Goal: Check status: Check status

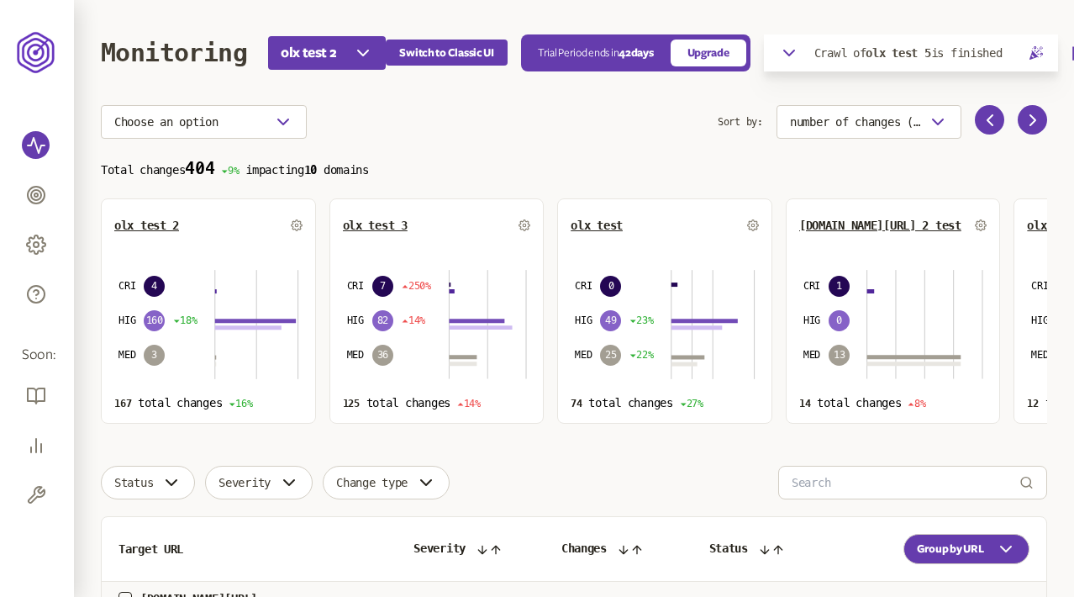
click at [794, 50] on icon "button" at bounding box center [789, 53] width 20 height 20
click at [1048, 87] on div "Started: [DATE] 08:36 Report" at bounding box center [916, 87] width 294 height 29
click at [1040, 87] on icon "button" at bounding box center [1041, 87] width 8 height 8
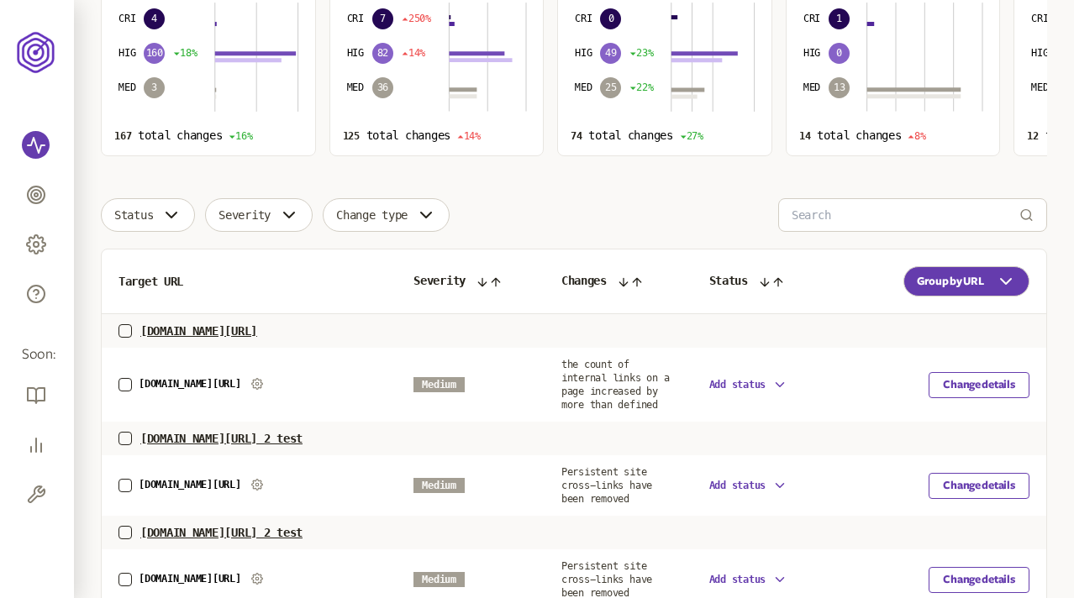
scroll to position [272, 0]
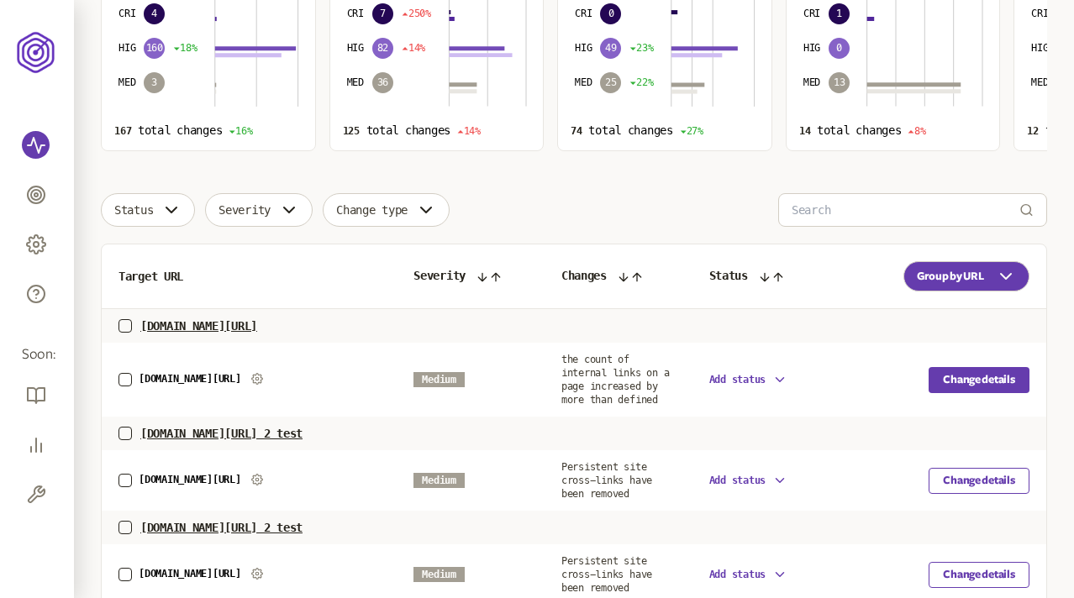
click at [956, 379] on button "Change details" at bounding box center [979, 380] width 101 height 26
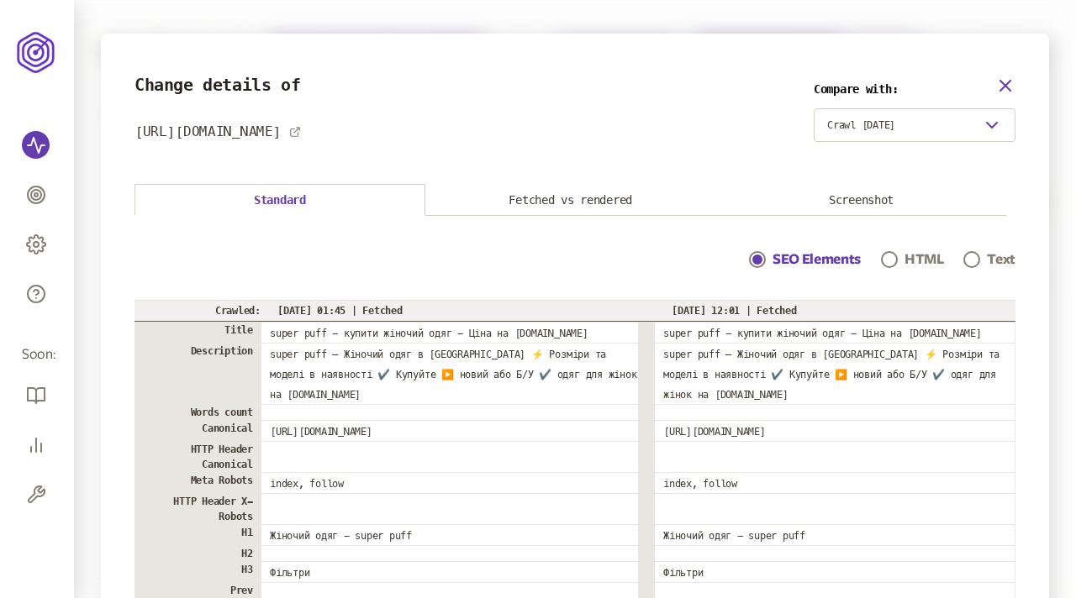
click at [1003, 86] on icon "button" at bounding box center [1005, 86] width 10 height 10
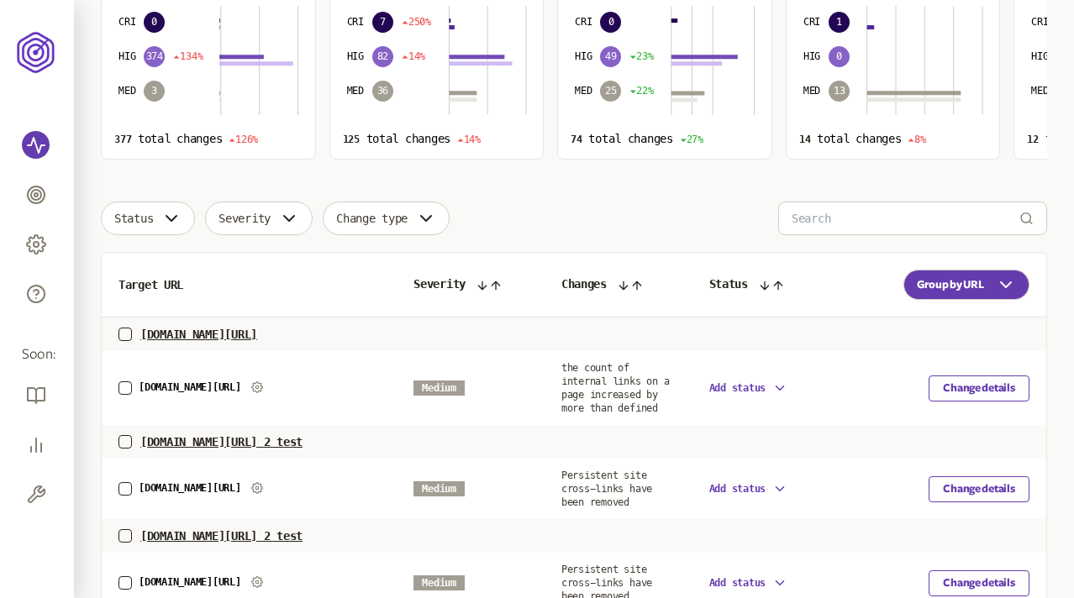
scroll to position [266, 0]
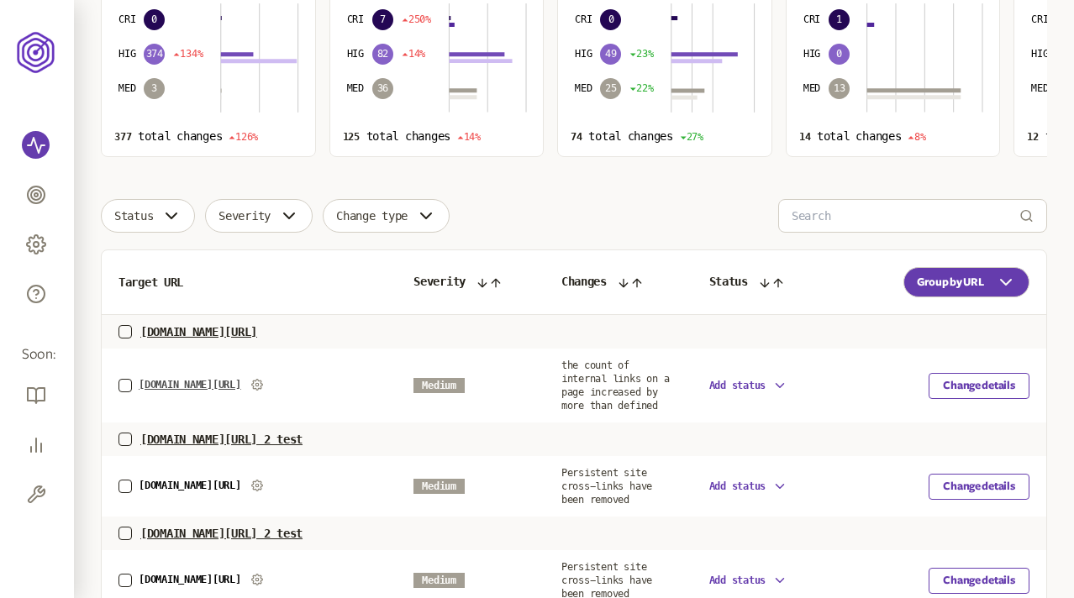
click at [211, 380] on link "[DOMAIN_NAME][URL]" at bounding box center [190, 385] width 103 height 12
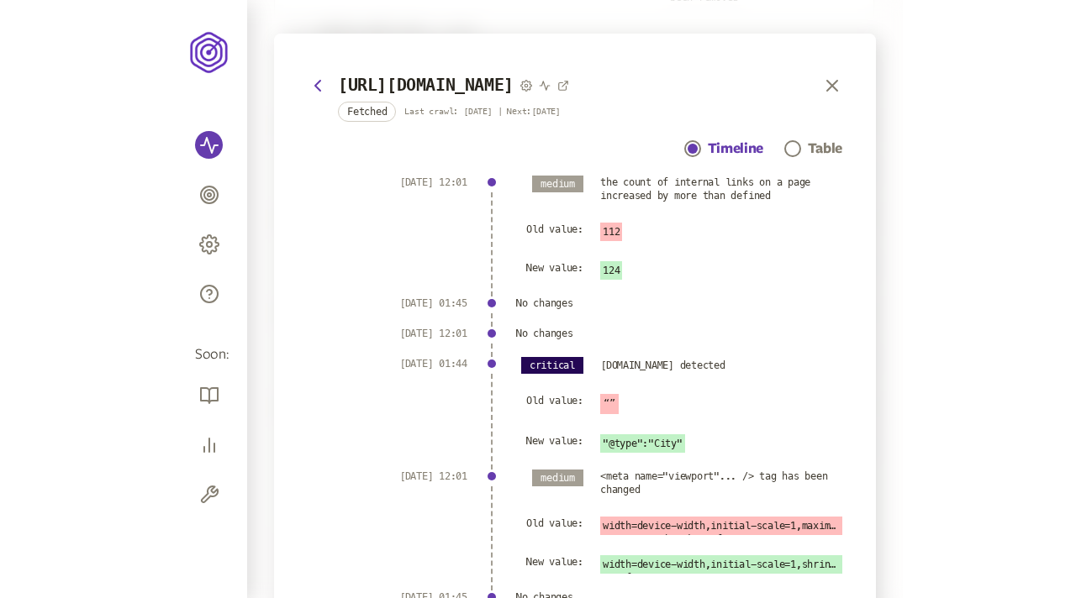
scroll to position [1051, 0]
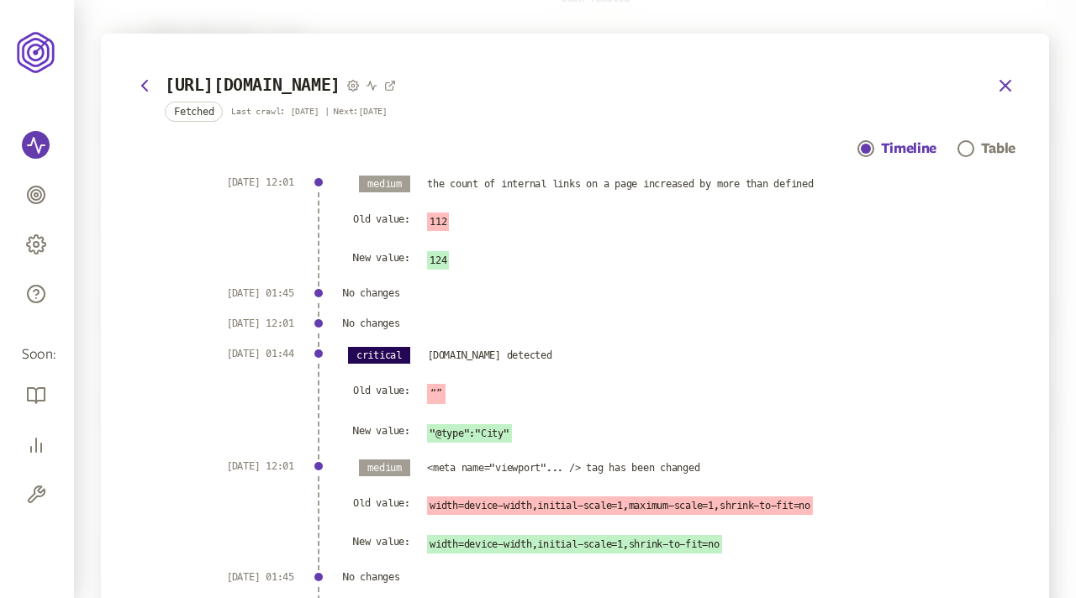
click at [1005, 87] on icon "button" at bounding box center [1005, 86] width 20 height 20
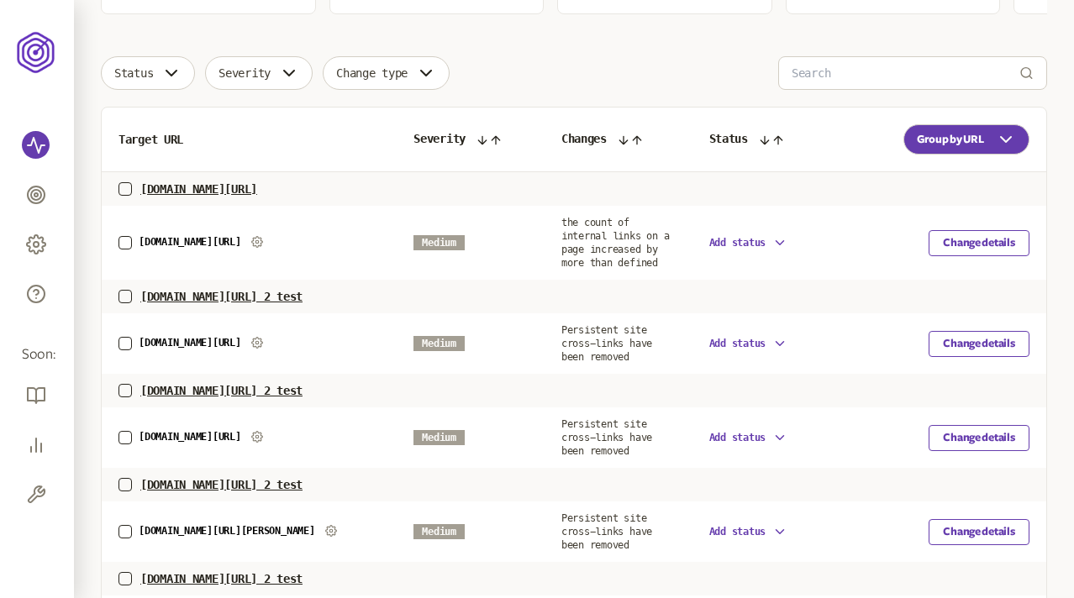
scroll to position [410, 0]
click at [969, 240] on button "Change details" at bounding box center [979, 242] width 101 height 26
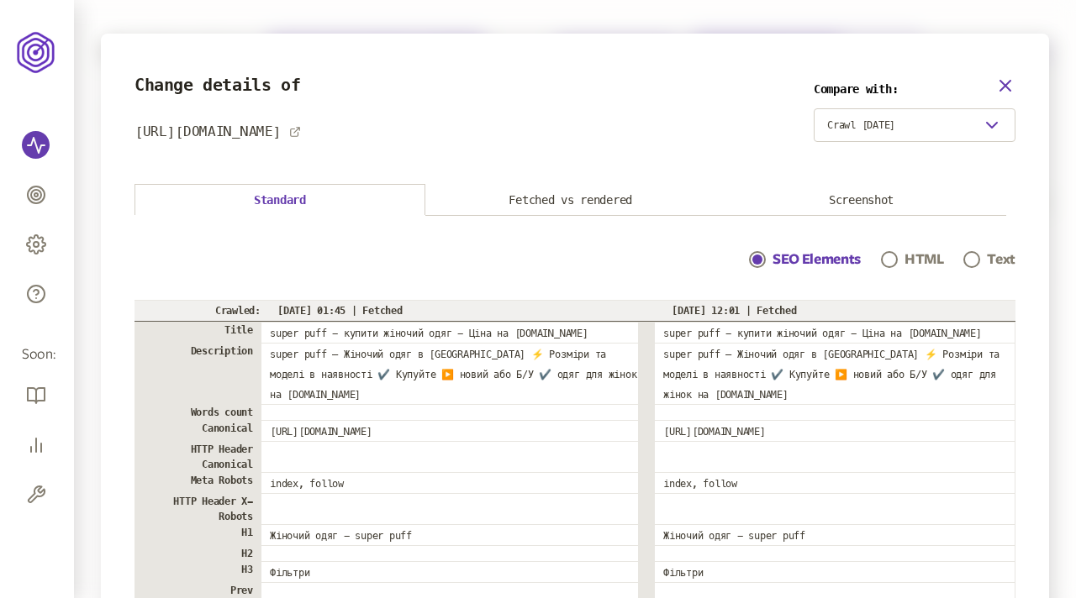
click at [1001, 77] on icon "button" at bounding box center [1005, 86] width 20 height 20
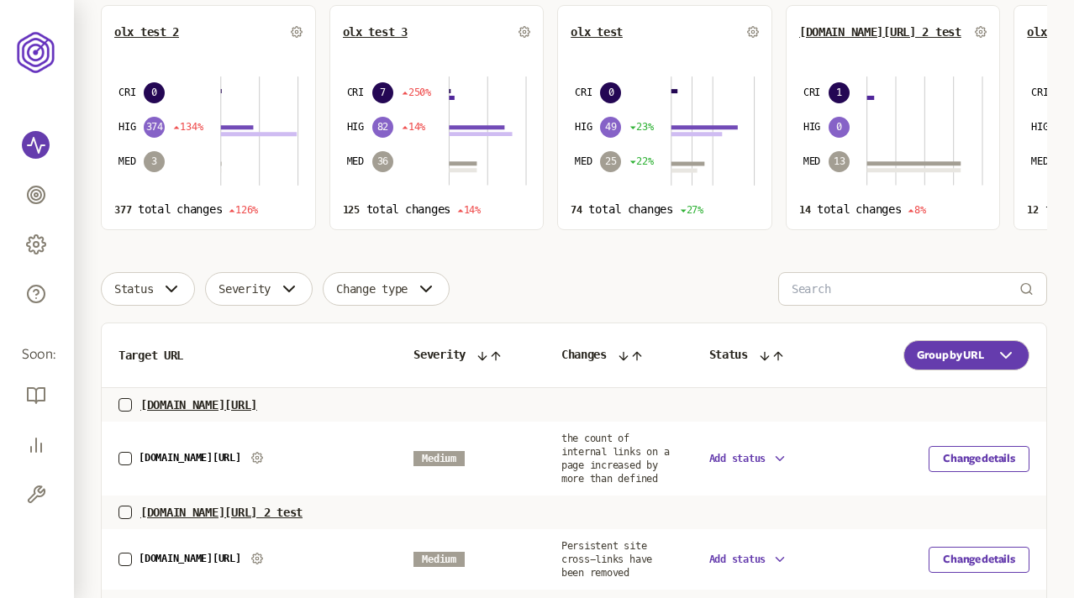
scroll to position [202, 0]
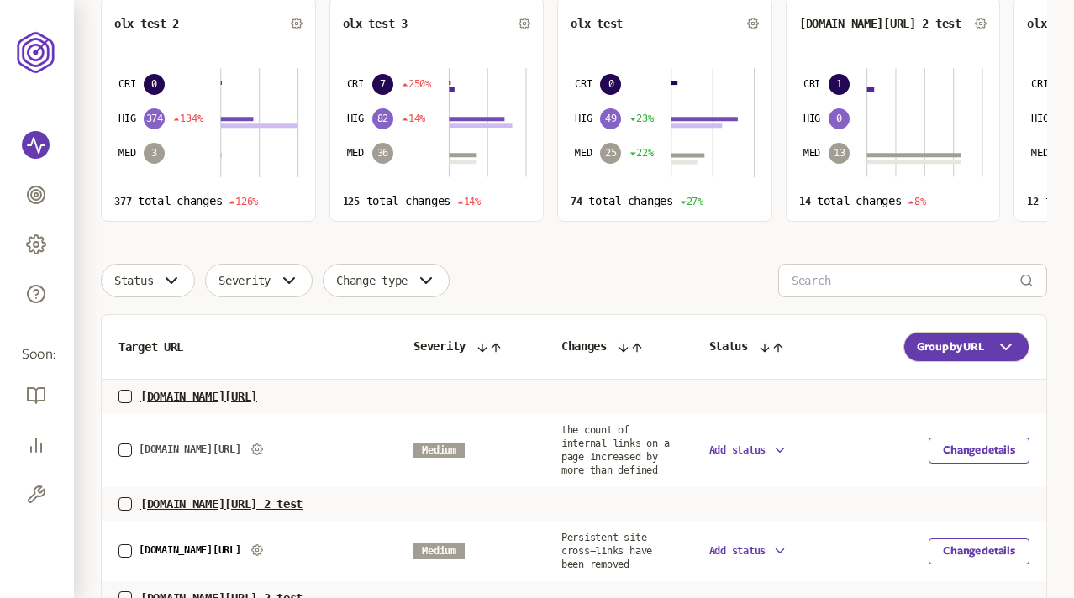
click at [189, 449] on link "[DOMAIN_NAME][URL]" at bounding box center [190, 450] width 103 height 12
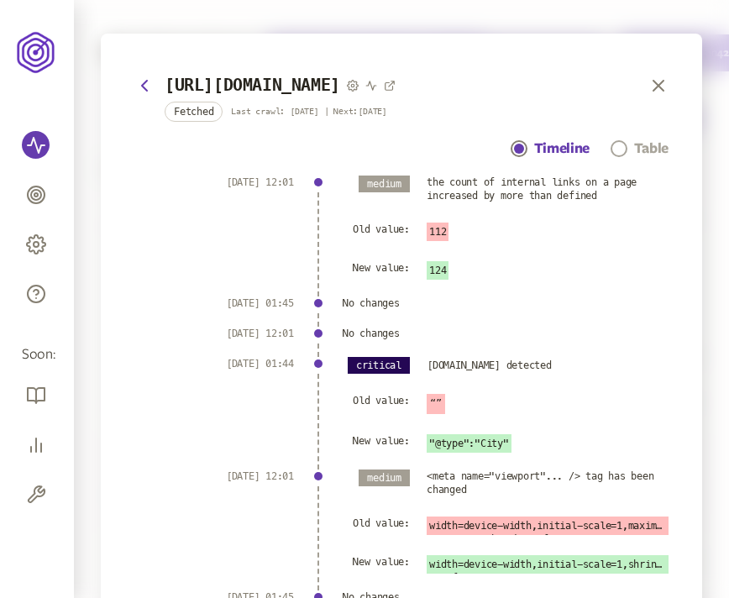
click at [648, 159] on div "Table" at bounding box center [652, 149] width 34 height 20
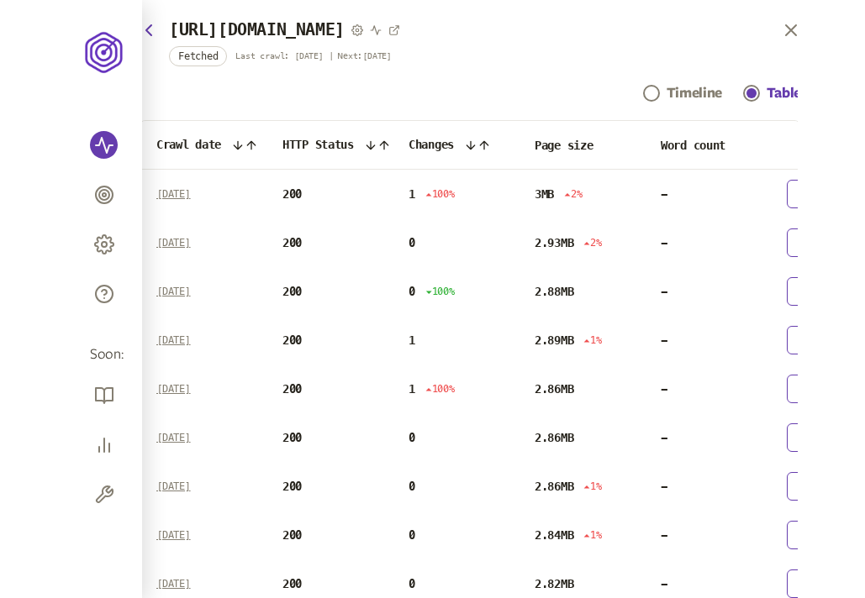
scroll to position [39, 0]
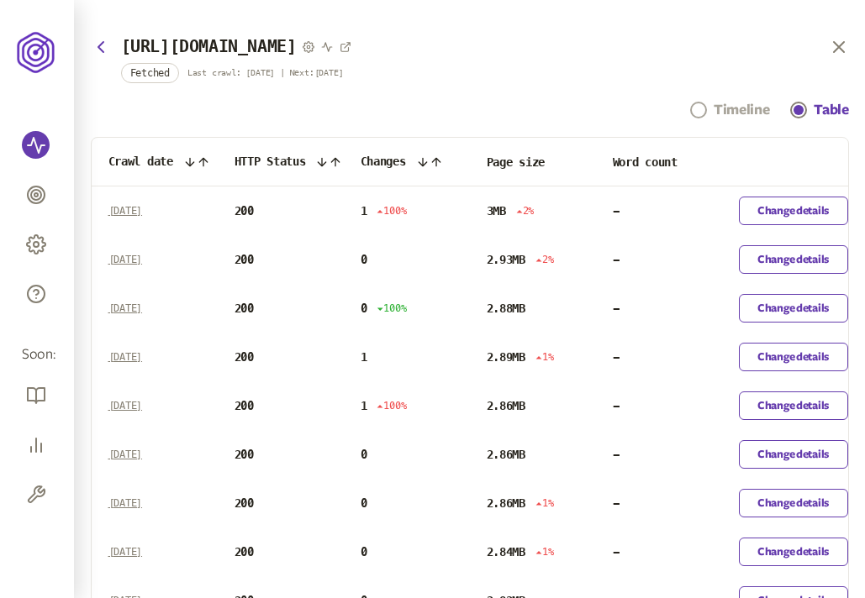
click at [725, 120] on div "Timeline" at bounding box center [741, 110] width 55 height 20
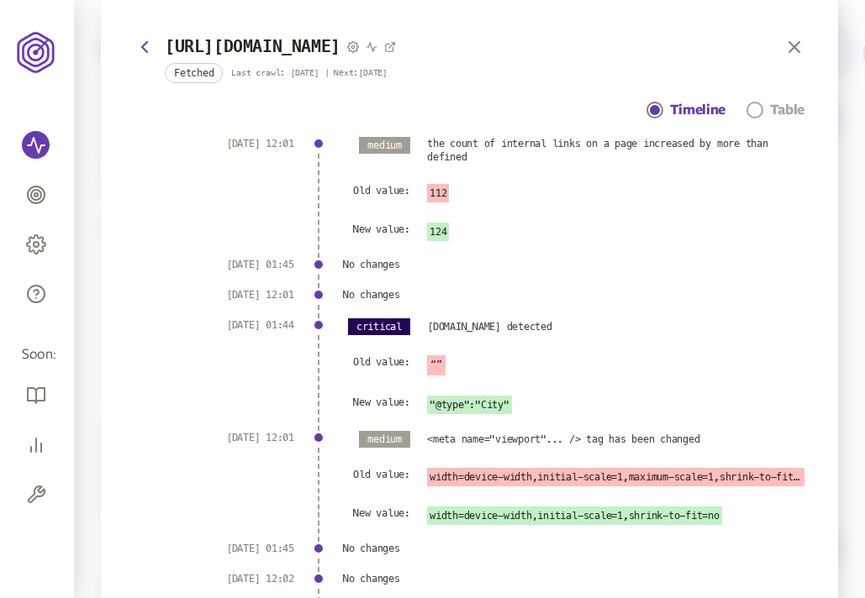
click at [773, 120] on div "Table" at bounding box center [787, 110] width 34 height 20
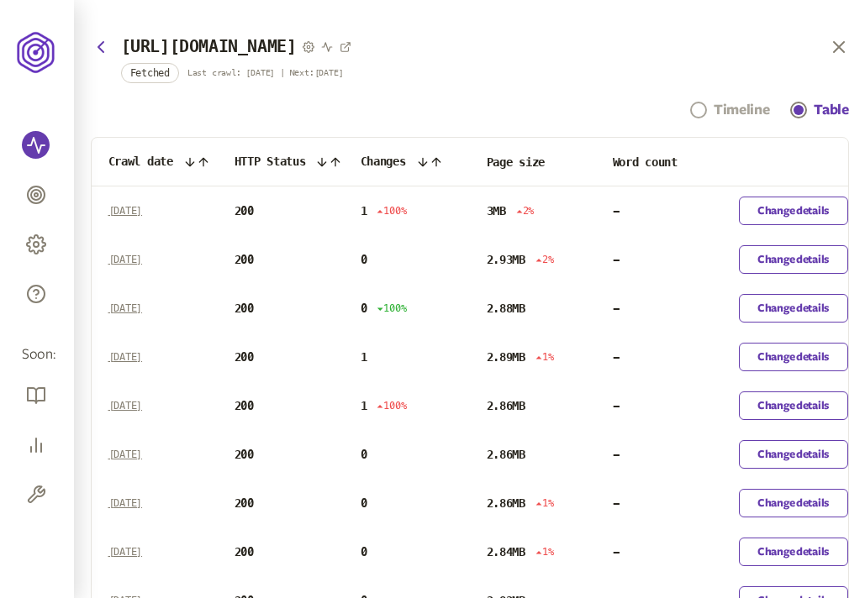
click at [730, 120] on div "Timeline" at bounding box center [741, 110] width 55 height 20
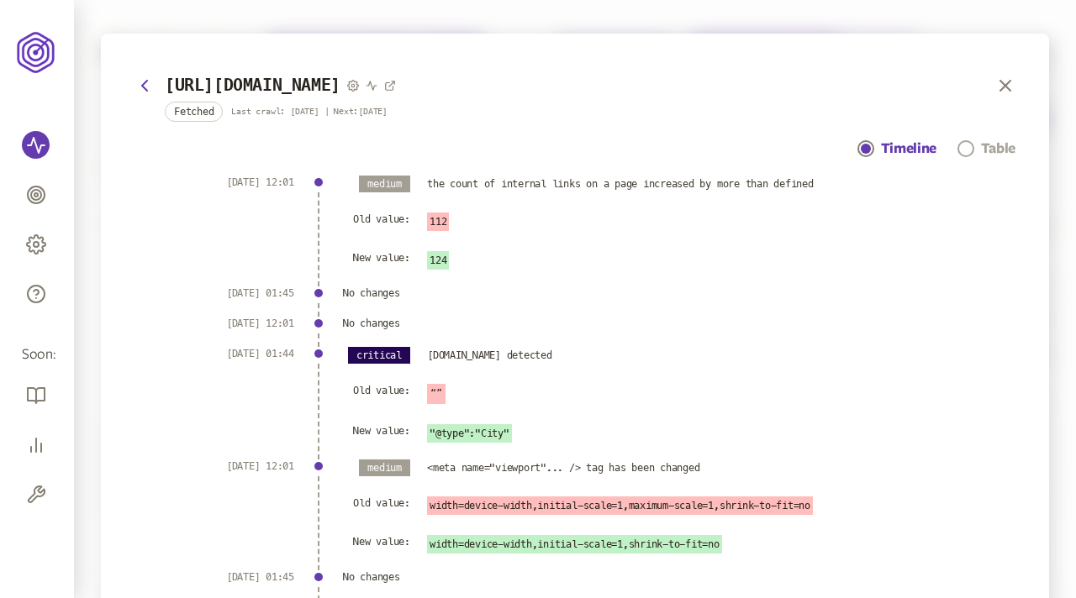
click at [981, 148] on div "Table" at bounding box center [998, 149] width 34 height 20
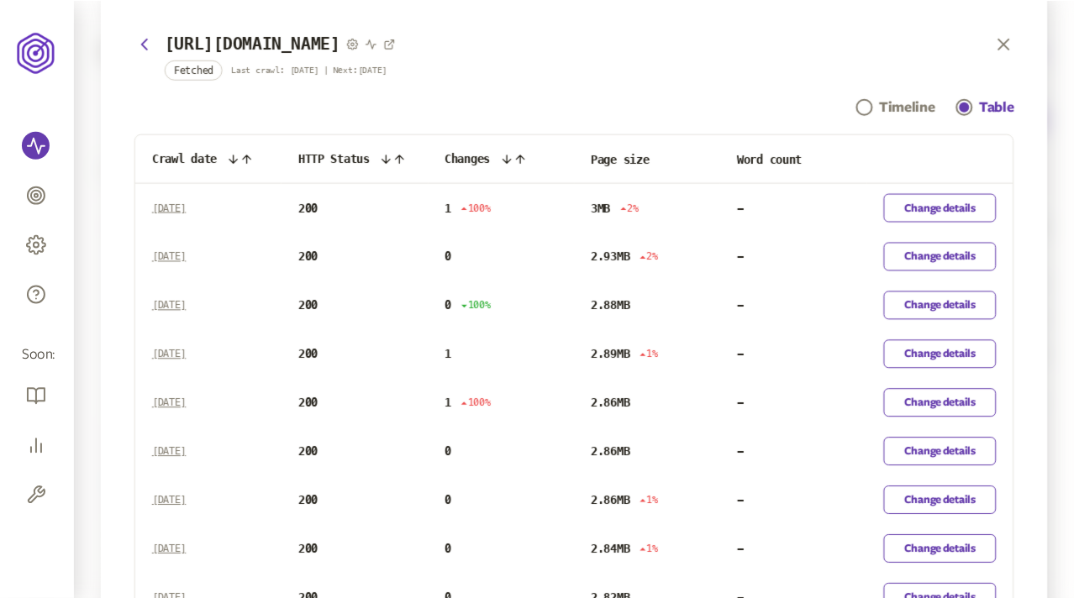
scroll to position [41, 0]
click at [941, 202] on button "Change details" at bounding box center [941, 208] width 113 height 29
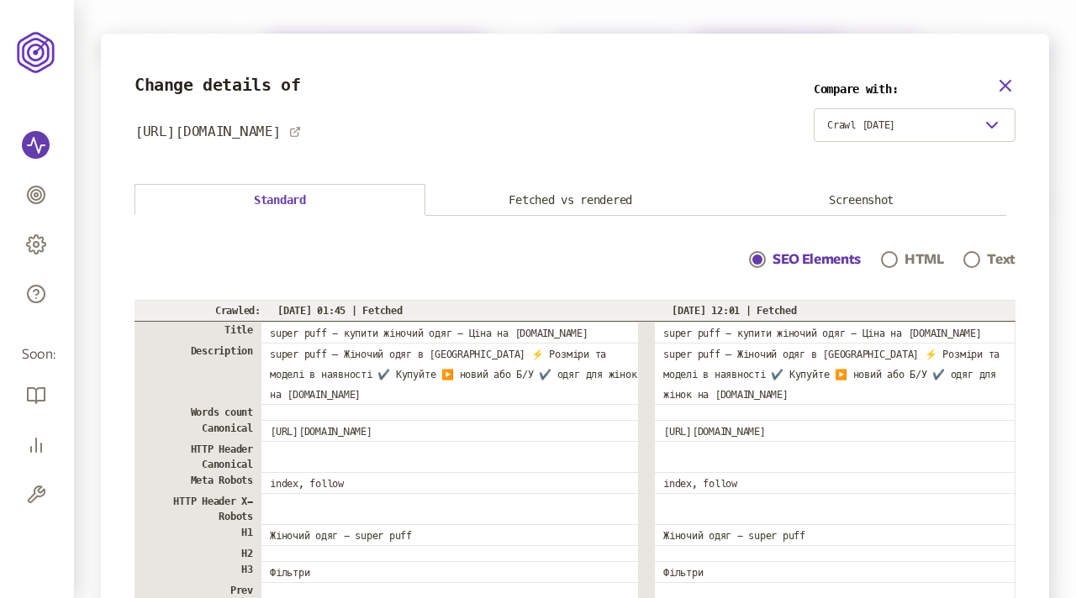
click at [1005, 82] on icon "button" at bounding box center [1005, 86] width 20 height 20
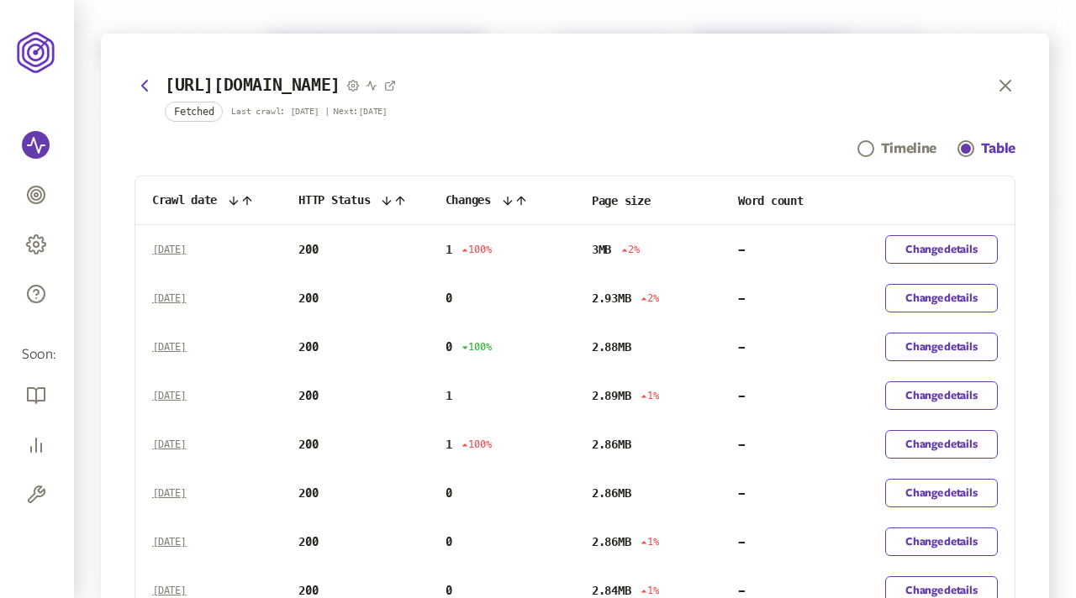
click at [1005, 82] on icon "button" at bounding box center [1005, 86] width 20 height 20
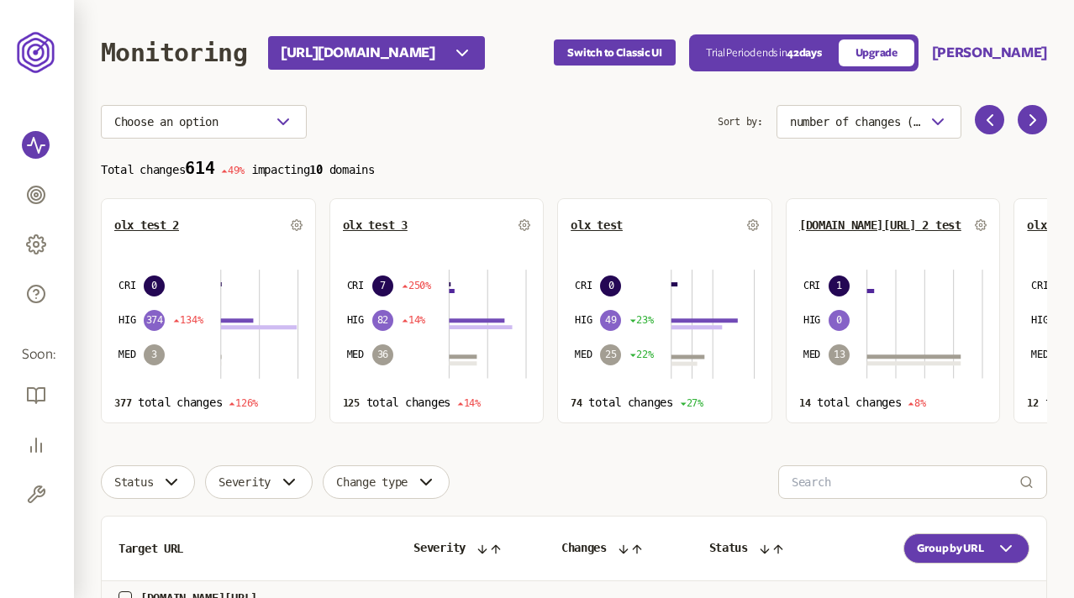
click at [479, 118] on div "Choose an option" at bounding box center [409, 122] width 617 height 34
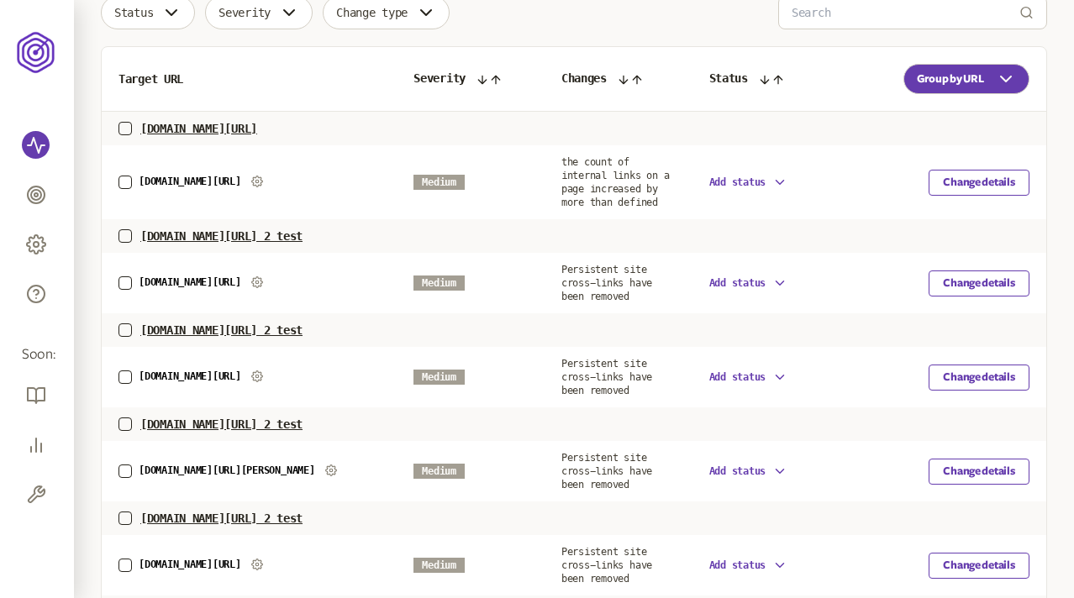
scroll to position [461, 0]
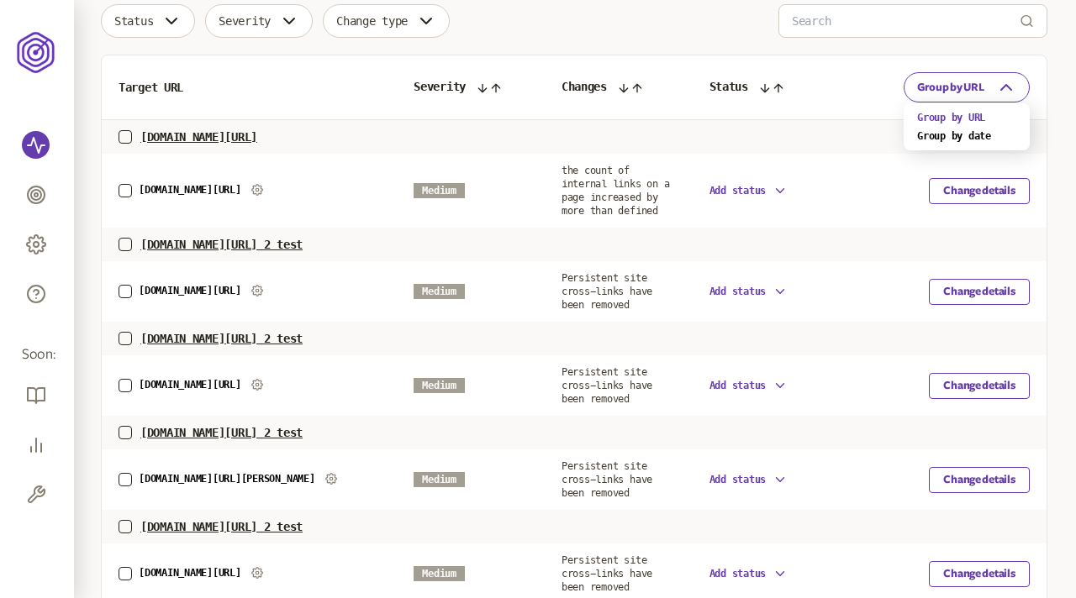
click at [950, 100] on button "Group by URL" at bounding box center [966, 87] width 126 height 30
click at [677, 21] on section "Status Severity Change type Target URL Severity Changes Status Group by URL [DO…" at bounding box center [574, 562] width 946 height 1117
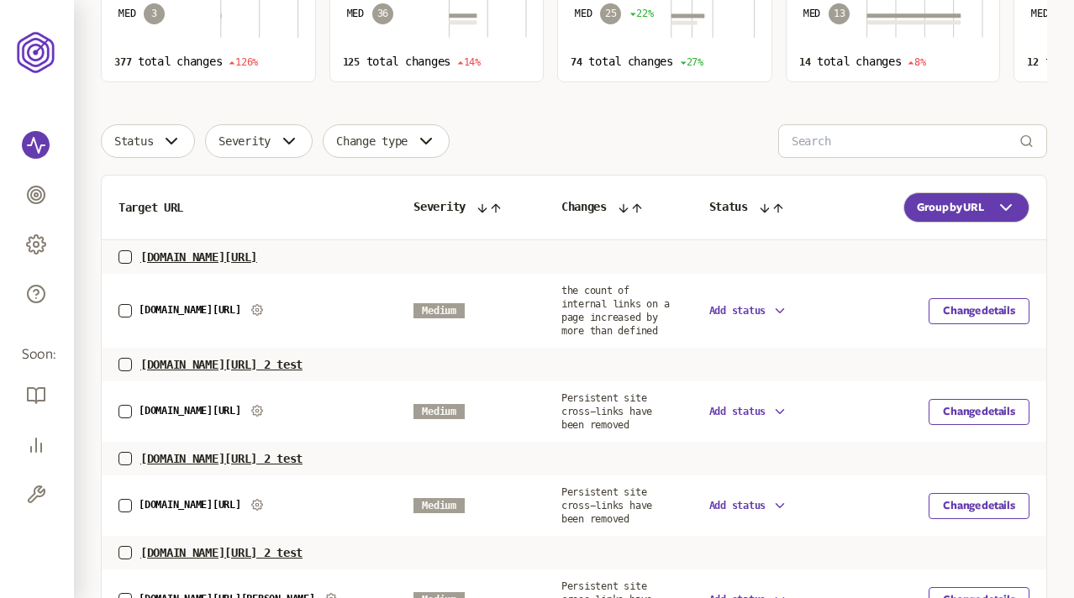
scroll to position [339, 0]
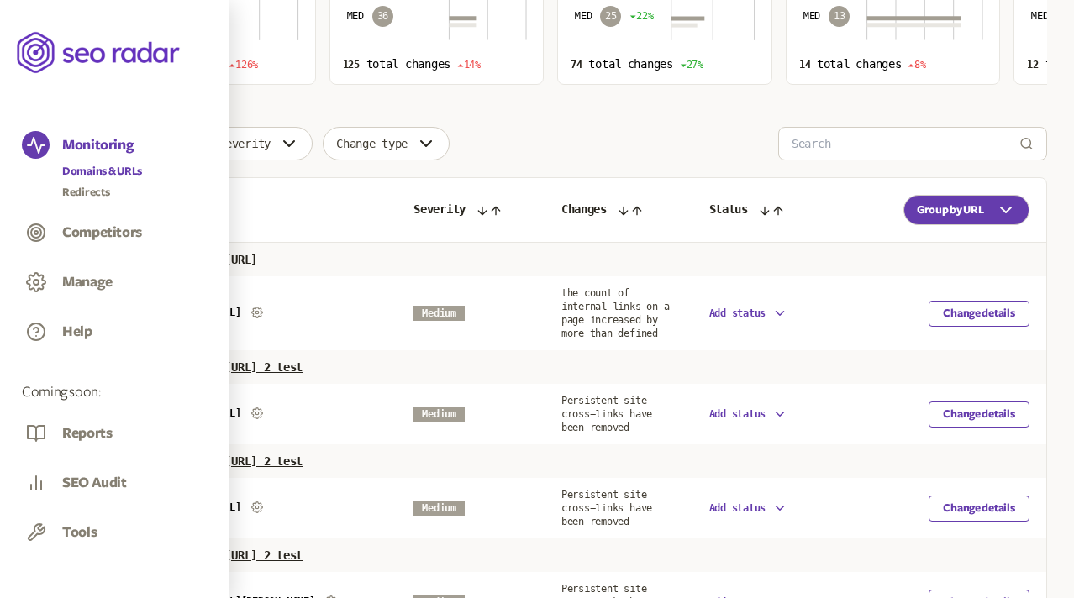
click at [94, 271] on div "Manage" at bounding box center [114, 284] width 185 height 32
click at [96, 277] on button "Manage" at bounding box center [87, 282] width 50 height 18
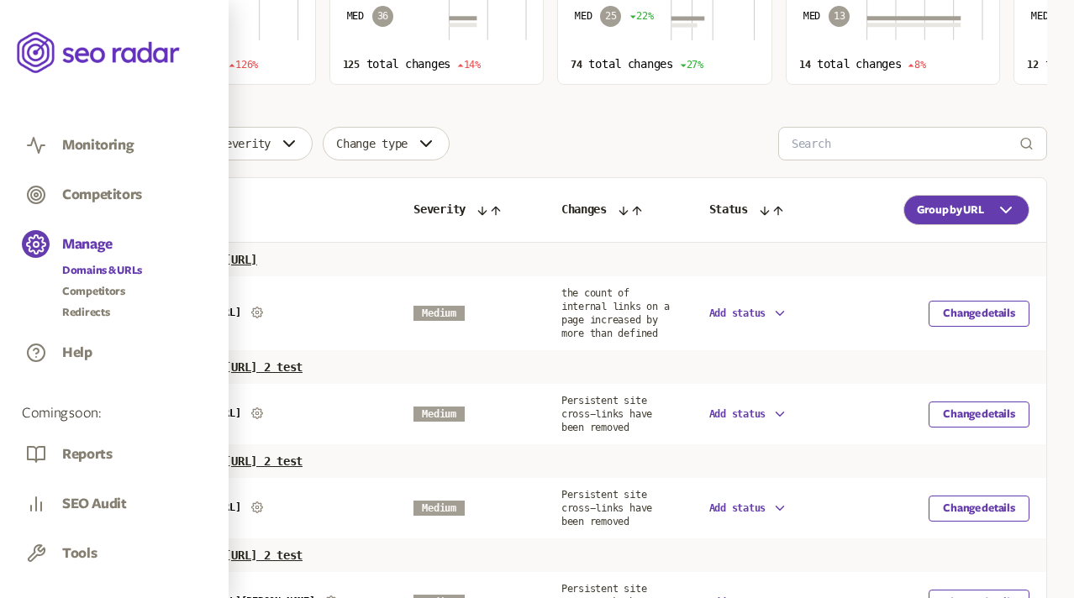
click at [99, 271] on link "Domains & URLs" at bounding box center [102, 270] width 80 height 17
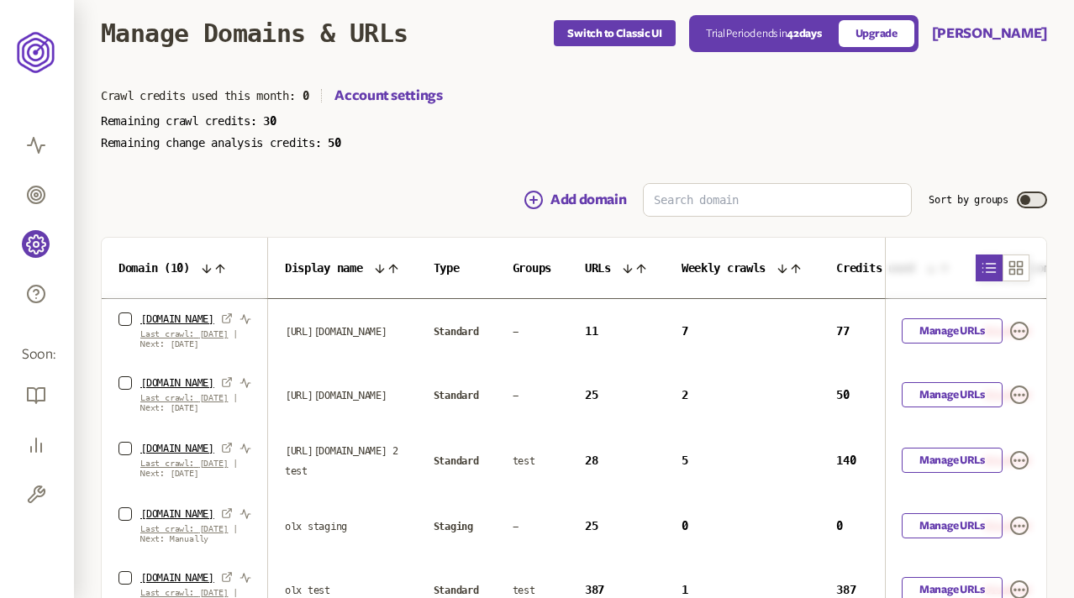
scroll to position [18, 0]
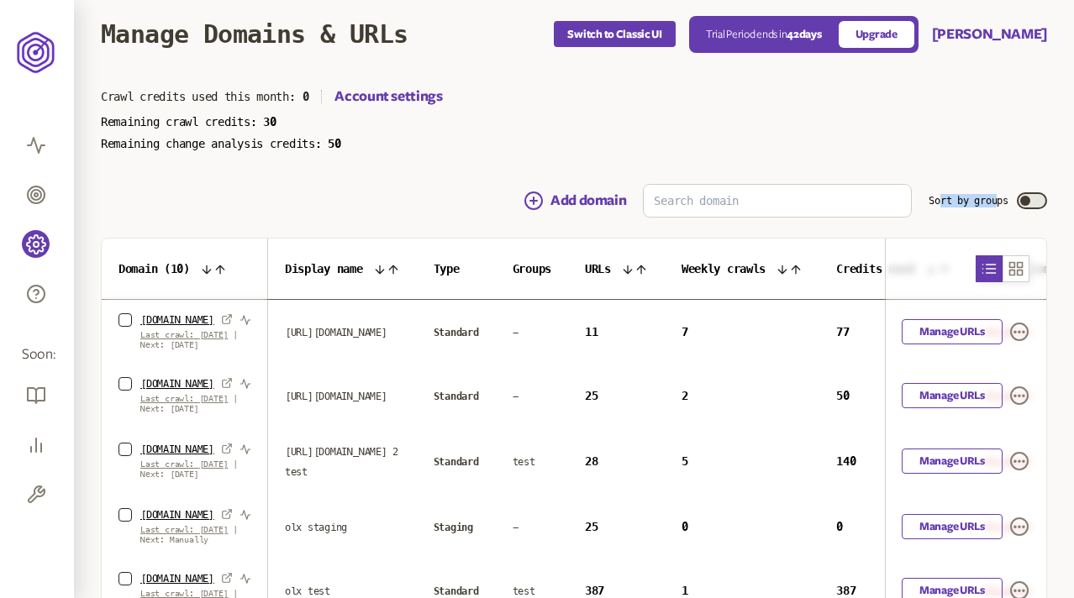
drag, startPoint x: 935, startPoint y: 201, endPoint x: 998, endPoint y: 201, distance: 62.2
click at [998, 201] on label "Sort by groups" at bounding box center [969, 200] width 80 height 13
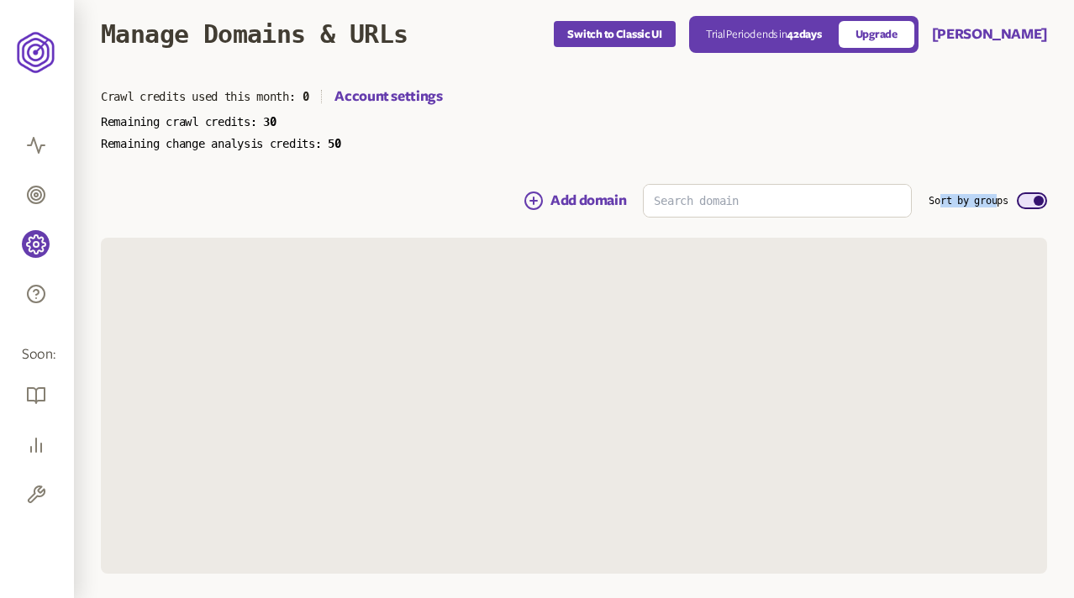
click at [1045, 201] on button "Sort by groups" at bounding box center [1032, 200] width 30 height 17
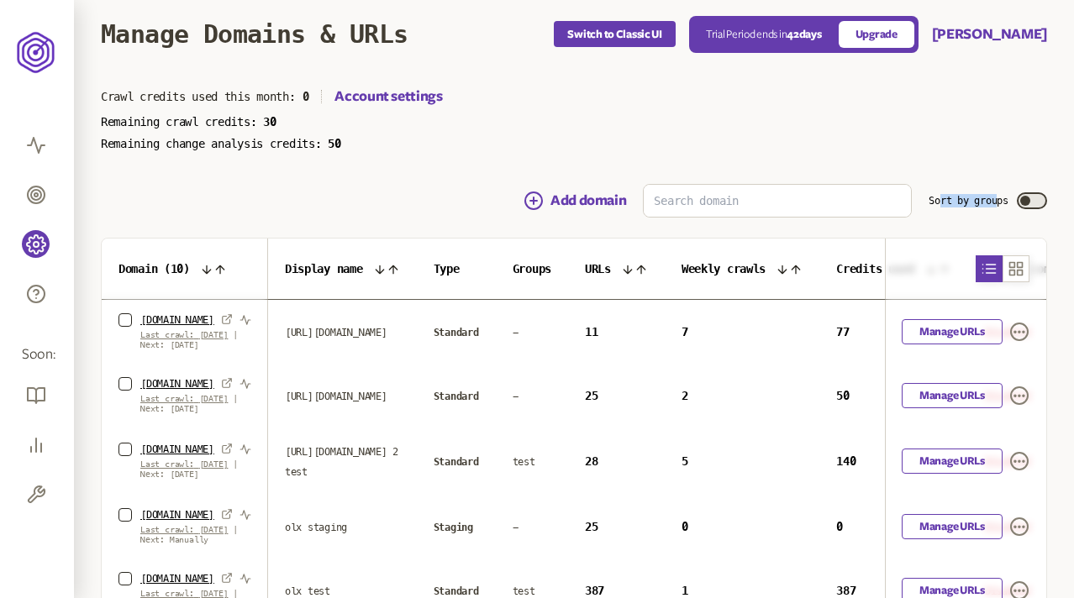
click at [1028, 200] on span "button" at bounding box center [1025, 201] width 10 height 10
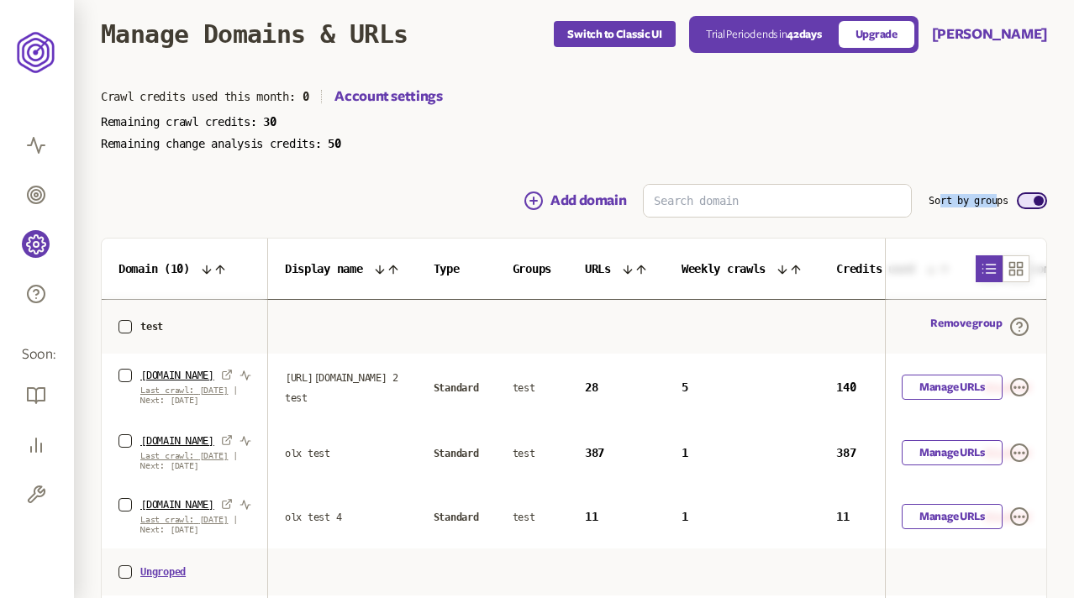
click at [983, 201] on label "Sort by groups" at bounding box center [969, 200] width 80 height 13
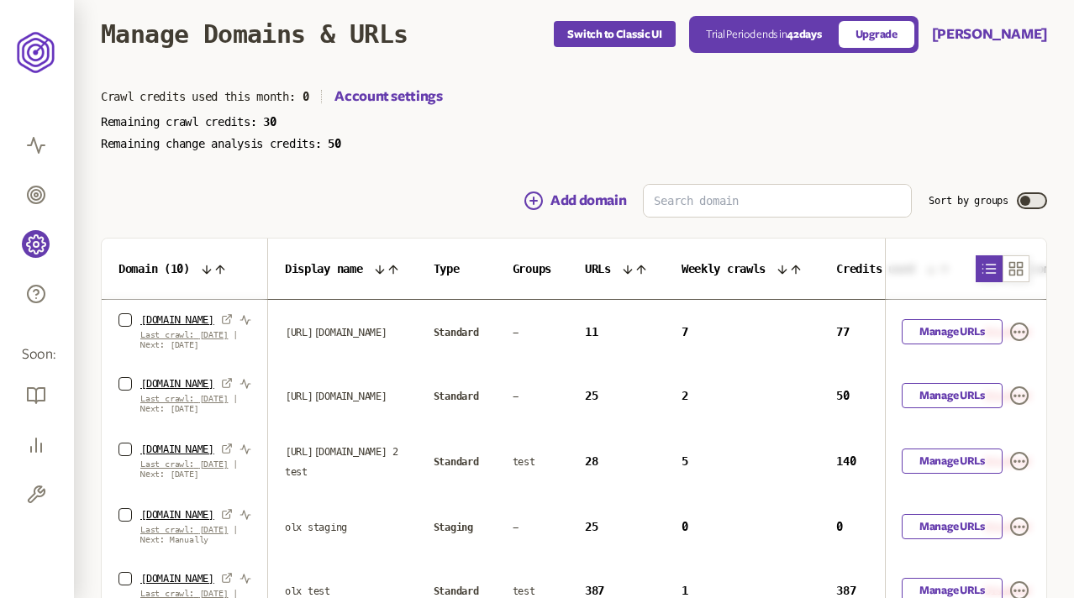
scroll to position [97, 0]
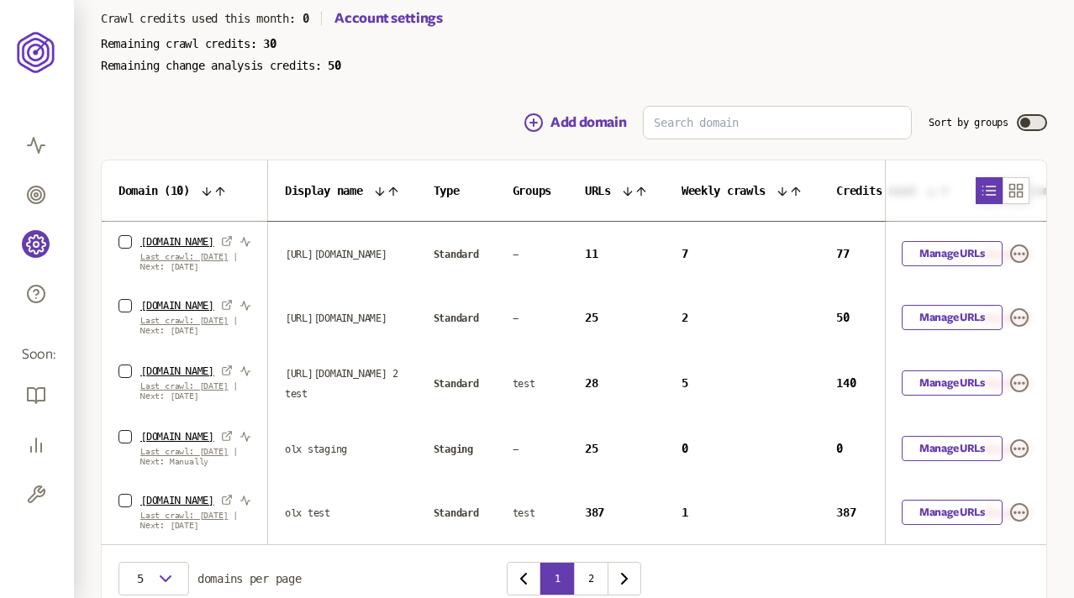
click at [513, 190] on span "Groups" at bounding box center [532, 190] width 39 height 13
click at [513, 194] on span "Groups" at bounding box center [532, 190] width 39 height 13
click at [517, 194] on span "Groups" at bounding box center [532, 190] width 39 height 13
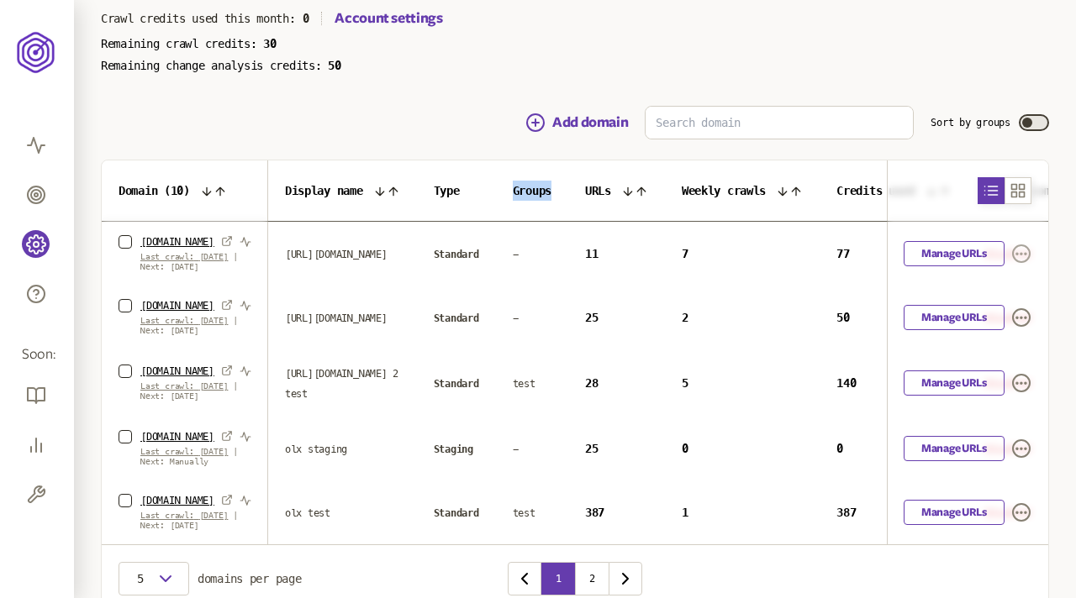
click at [1021, 259] on icon "button" at bounding box center [1021, 254] width 20 height 20
click at [146, 255] on table "Domain ( 10 ) Display name Type Groups URLs Weekly crawls Credits used Search c…" at bounding box center [678, 353] width 1152 height 384
drag, startPoint x: 140, startPoint y: 256, endPoint x: 155, endPoint y: 266, distance: 17.5
click at [155, 266] on p "Last crawl: [DATE] | Next: [DATE]" at bounding box center [195, 262] width 111 height 20
click at [1019, 261] on icon "button" at bounding box center [1019, 254] width 20 height 20
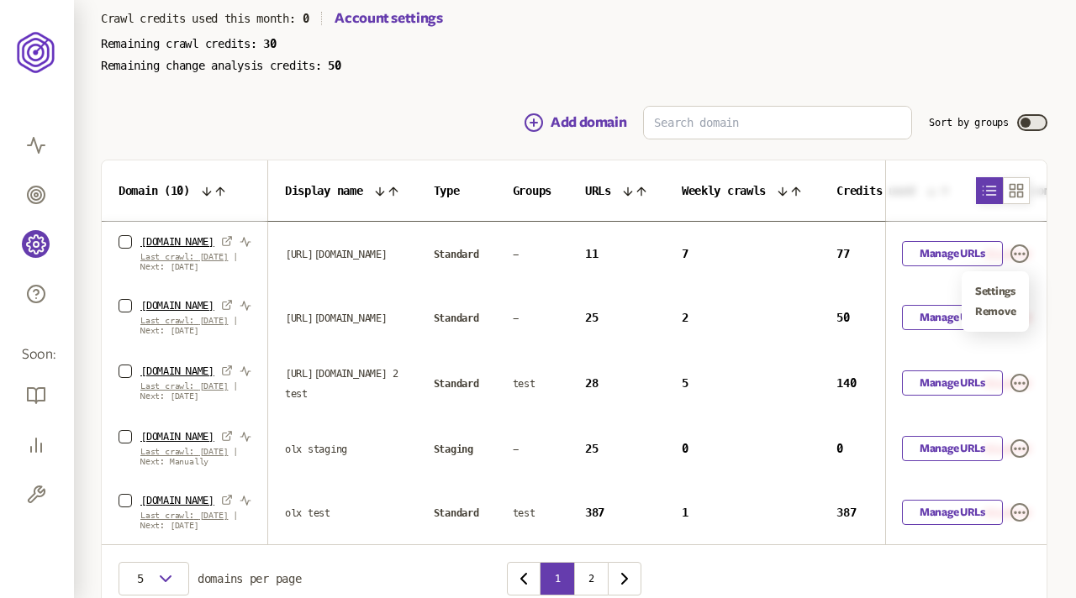
click at [1029, 234] on td "Manage URLs" at bounding box center [965, 254] width 161 height 65
click at [1021, 253] on icon "button" at bounding box center [1019, 254] width 20 height 20
click at [1024, 226] on td "Manage URLs" at bounding box center [965, 254] width 161 height 65
click at [166, 271] on p "Last crawl: [DATE] | Next: [DATE]" at bounding box center [195, 262] width 111 height 20
click at [145, 256] on span "Last crawl: [DATE]" at bounding box center [183, 256] width 87 height 9
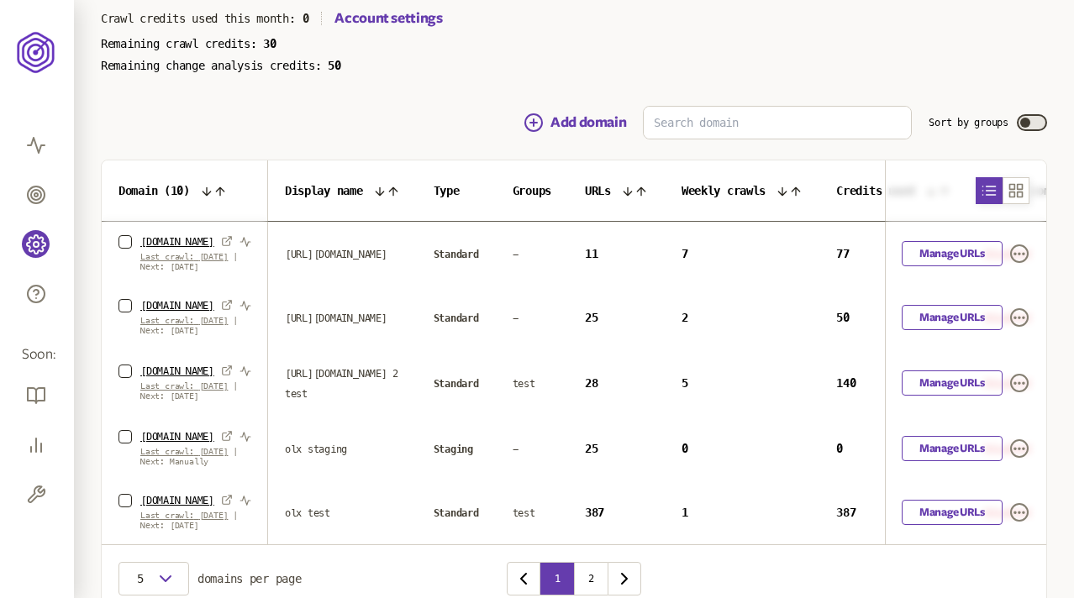
click at [172, 271] on span "Next: [DATE]" at bounding box center [169, 266] width 59 height 9
drag, startPoint x: 154, startPoint y: 267, endPoint x: 137, endPoint y: 261, distance: 18.1
click at [136, 261] on div "[DOMAIN_NAME] Last crawl: [DATE] | Next: [DATE]" at bounding box center [184, 253] width 133 height 37
click at [146, 261] on span "Last crawl: [DATE]" at bounding box center [183, 256] width 87 height 9
drag, startPoint x: 157, startPoint y: 266, endPoint x: 136, endPoint y: 259, distance: 22.3
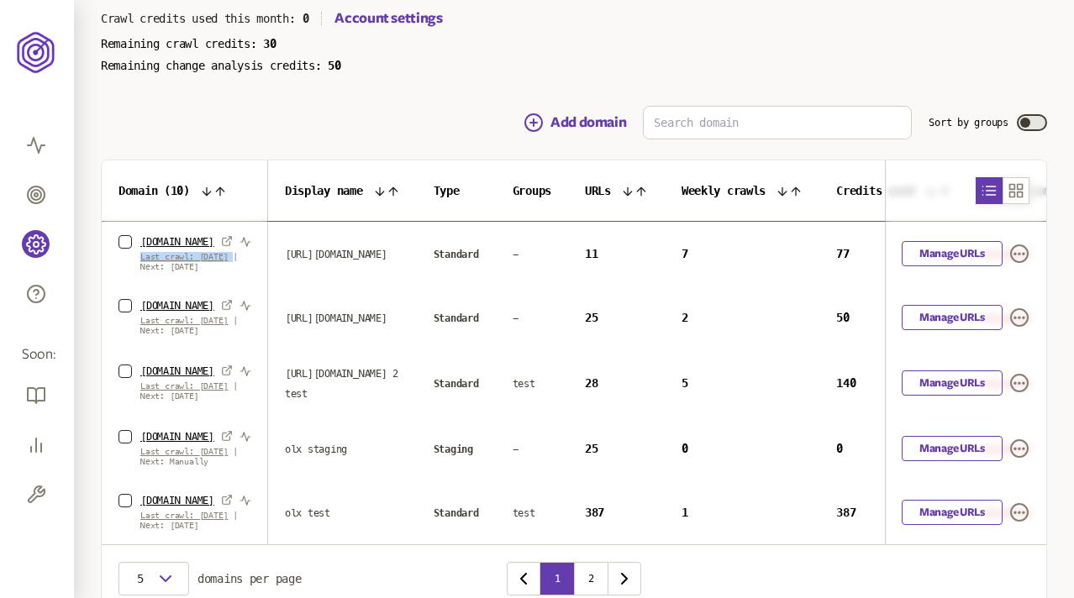
click at [136, 259] on div "[DOMAIN_NAME] Last crawl: [DATE] | Next: [DATE]" at bounding box center [184, 253] width 133 height 37
click at [146, 259] on span "Last crawl: [DATE]" at bounding box center [183, 256] width 87 height 9
click at [147, 260] on span "Last crawl: [DATE]" at bounding box center [183, 256] width 87 height 9
click at [352, 118] on div "Add domain Sort by groups" at bounding box center [574, 123] width 946 height 34
click at [1024, 261] on icon "button" at bounding box center [1019, 254] width 20 height 20
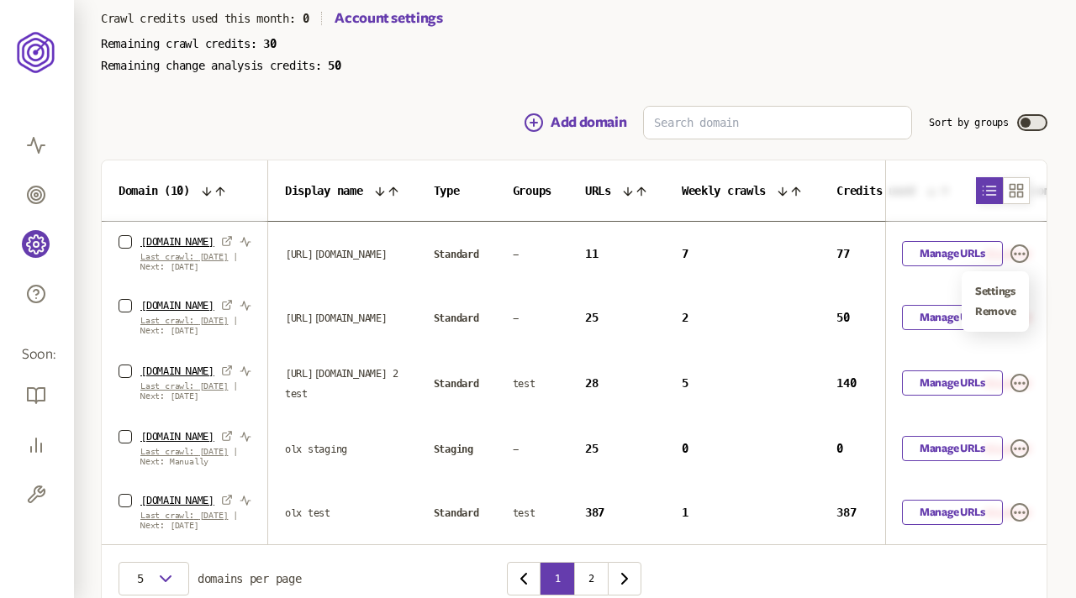
click at [696, 38] on main "Manage Domains & URLs Switch to Classic UI Trial Period ends [DATE] Upgrade [PE…" at bounding box center [574, 291] width 1000 height 777
click at [240, 239] on icon "button" at bounding box center [246, 242] width 12 height 12
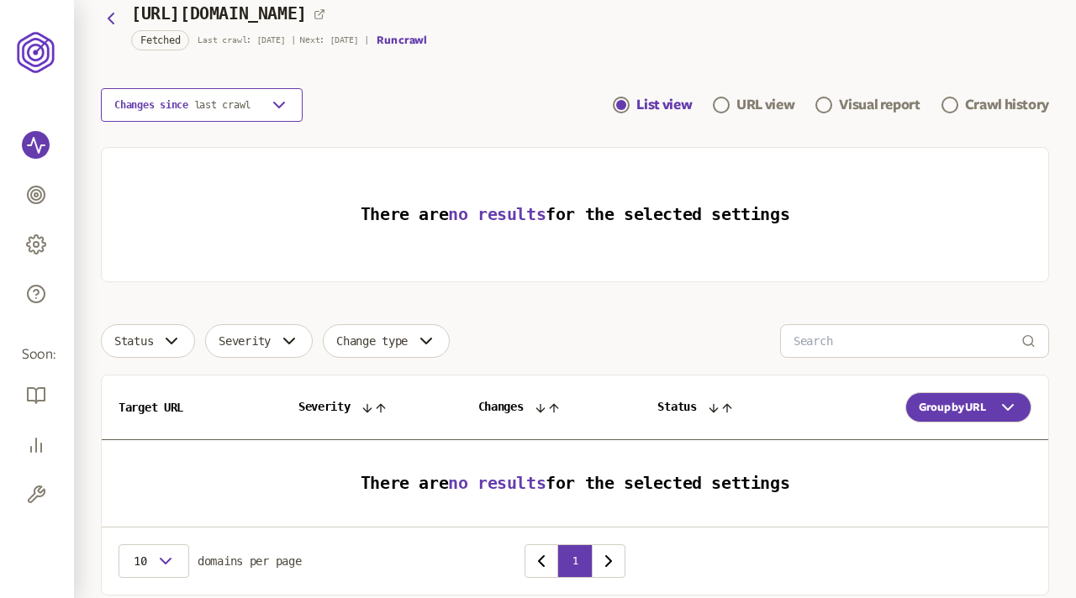
click at [257, 108] on button "Changes since last crawl" at bounding box center [202, 105] width 202 height 34
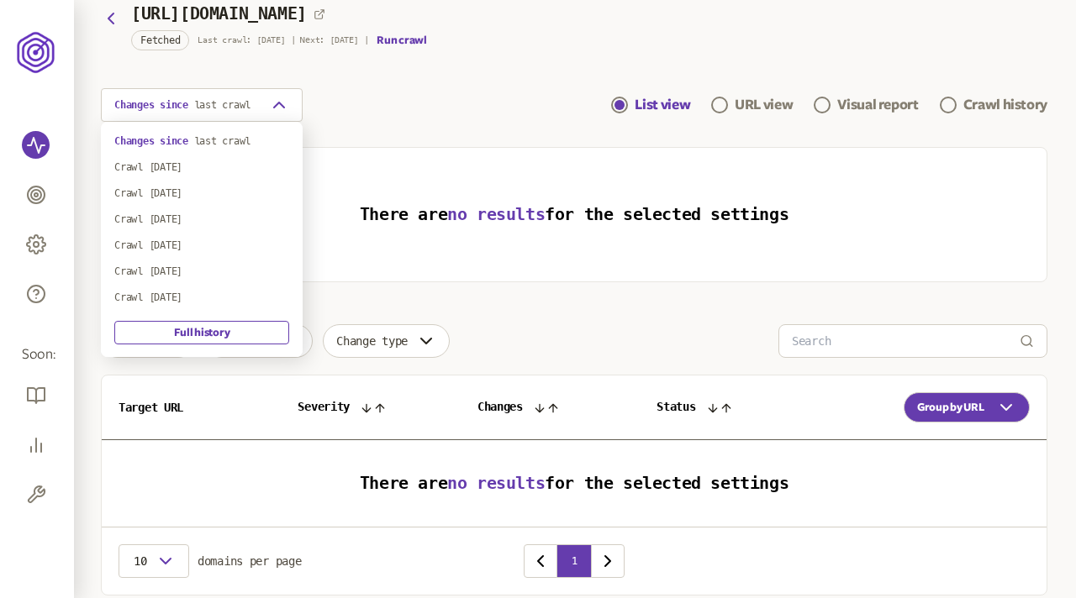
click at [336, 113] on div "Changes since last crawl List view URL view Visual report Crawl history" at bounding box center [574, 105] width 946 height 34
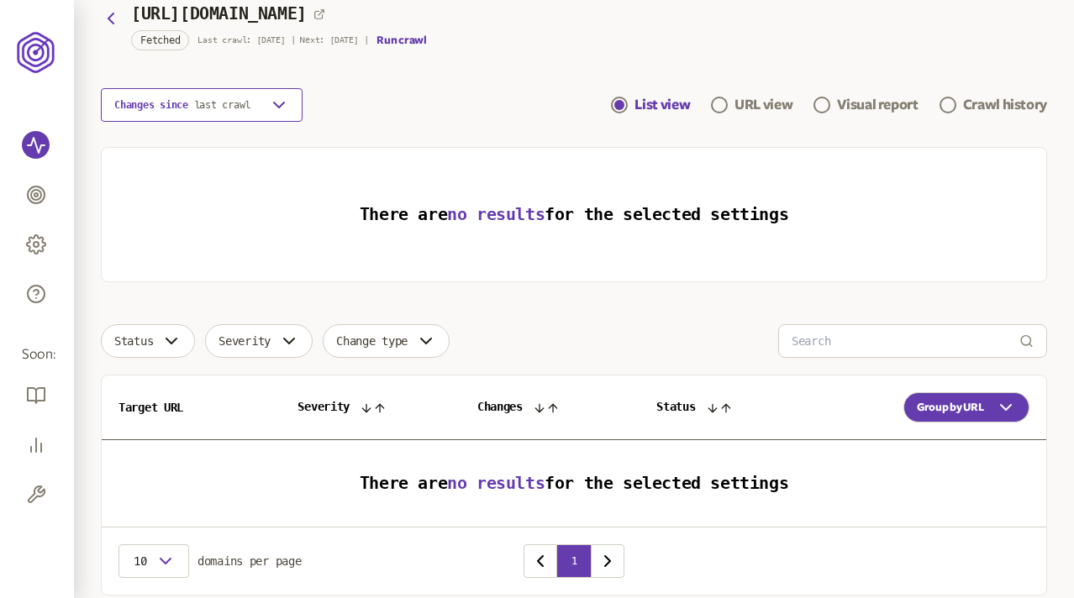
click at [270, 106] on icon "button" at bounding box center [279, 105] width 20 height 20
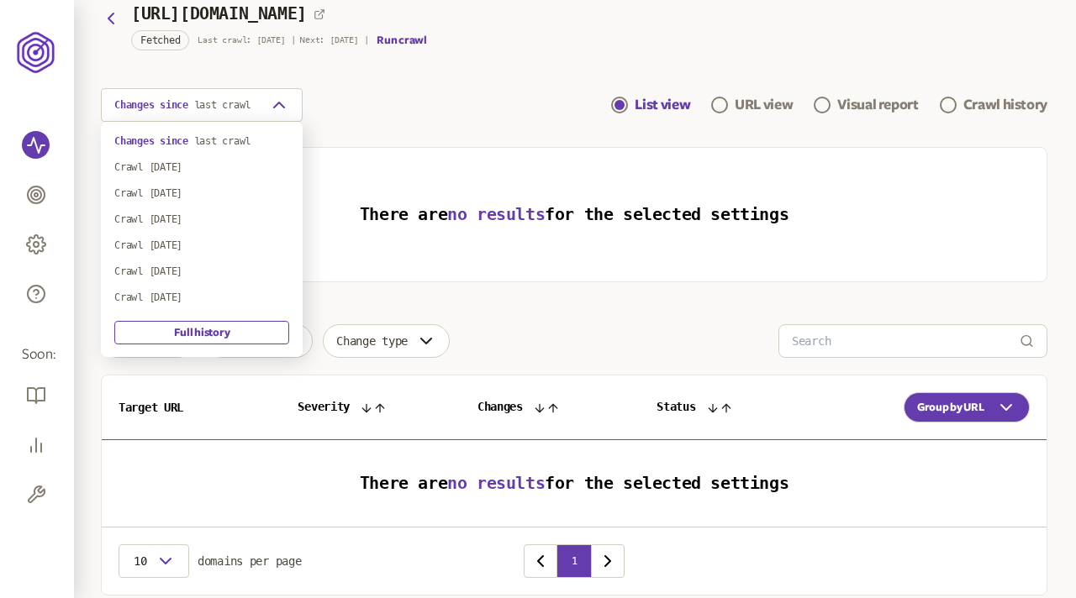
click at [328, 108] on div "Changes since last crawl List view URL view Visual report Crawl history" at bounding box center [574, 105] width 946 height 34
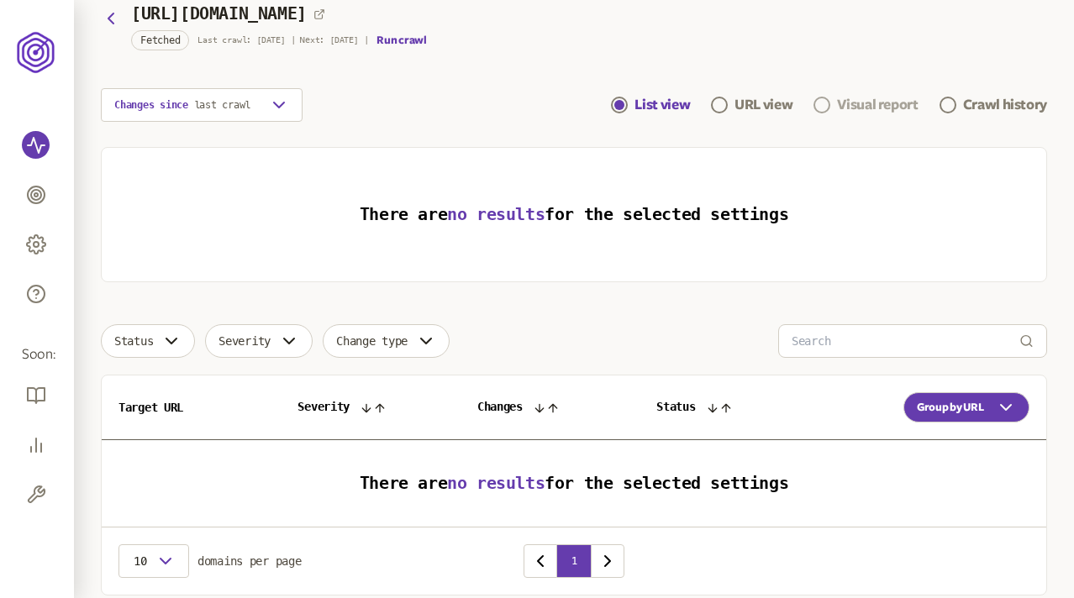
click at [862, 108] on div "Visual report" at bounding box center [877, 105] width 81 height 20
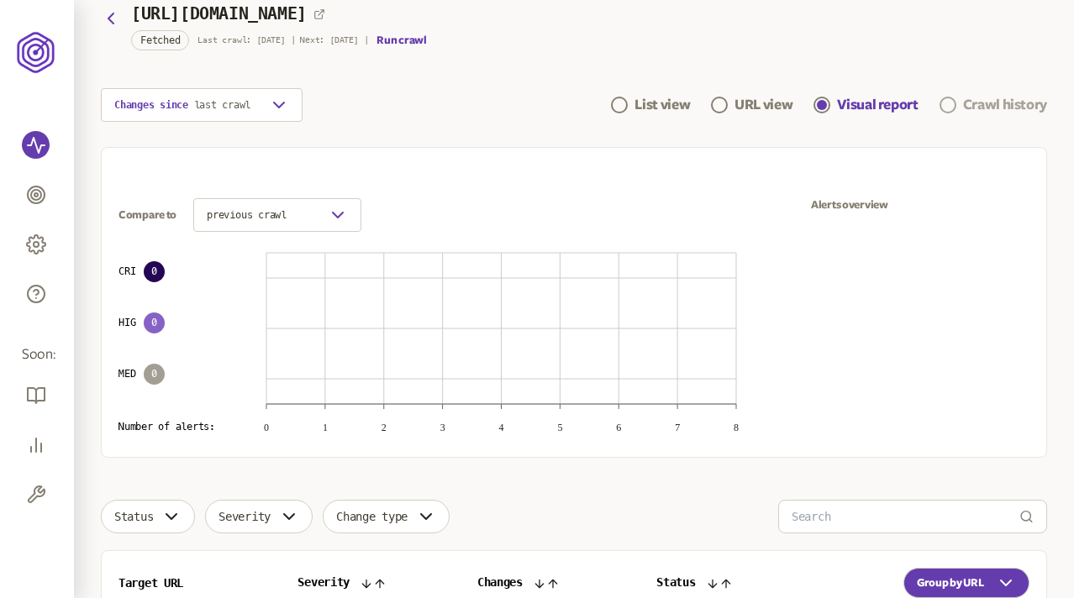
click at [998, 100] on div "Crawl history" at bounding box center [1005, 105] width 84 height 20
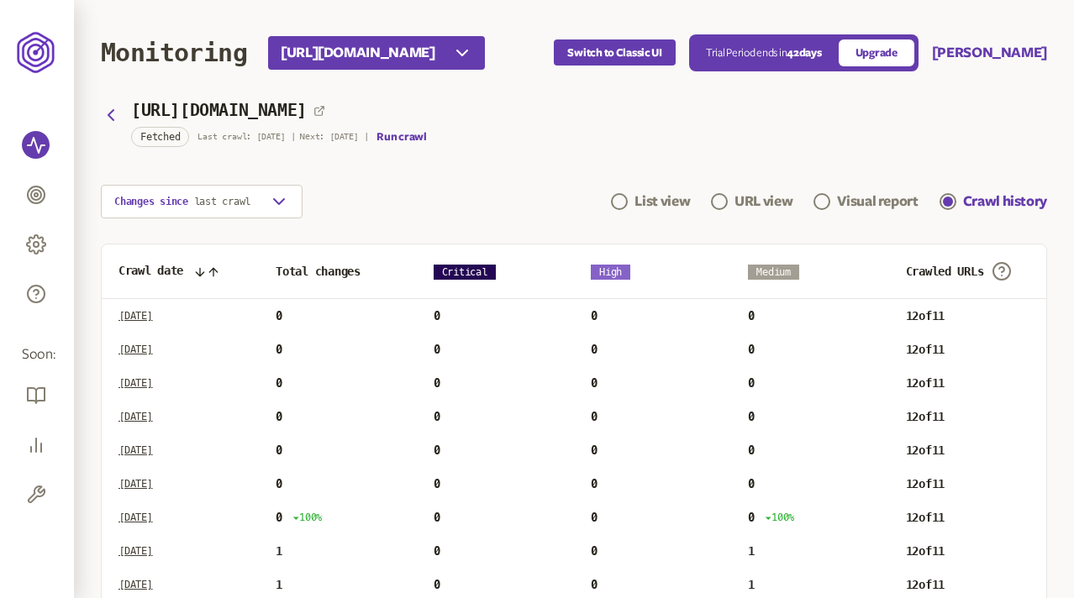
click at [445, 192] on div "Changes since last crawl List view URL view Visual report Crawl history" at bounding box center [574, 202] width 946 height 34
